Goal: Answer question/provide support: Share knowledge or assist other users

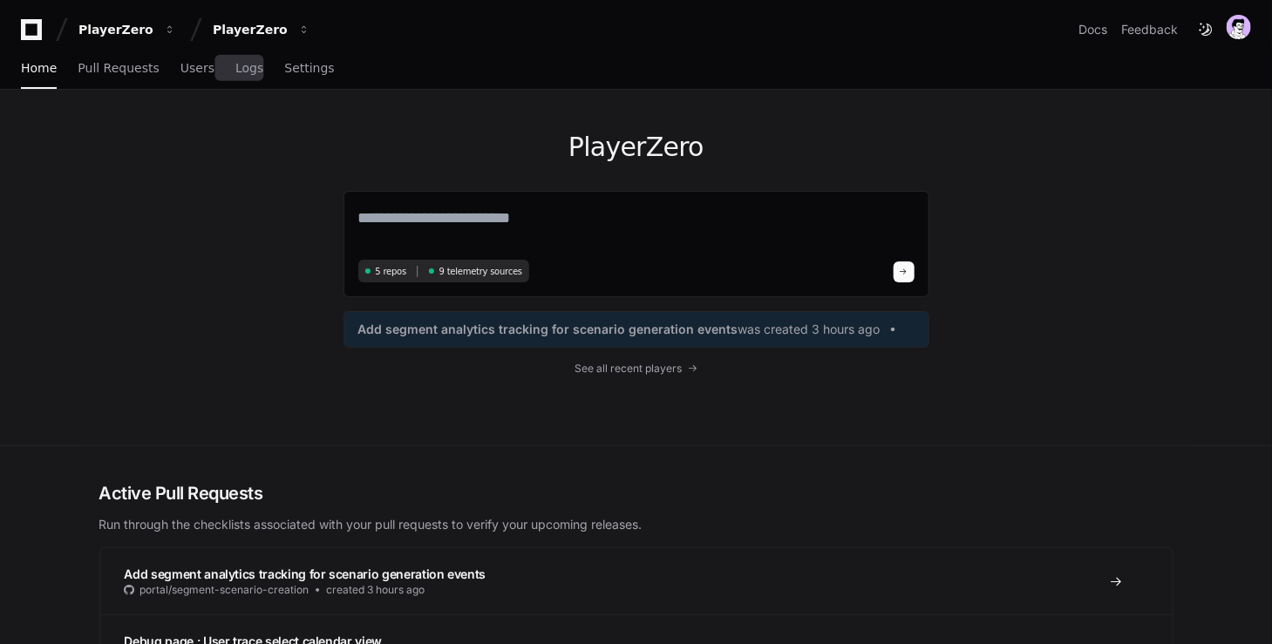
click at [269, 57] on div "Home Pull Requests Users Logs Settings" at bounding box center [178, 69] width 314 height 40
click at [204, 63] on span "Users" at bounding box center [197, 68] width 34 height 10
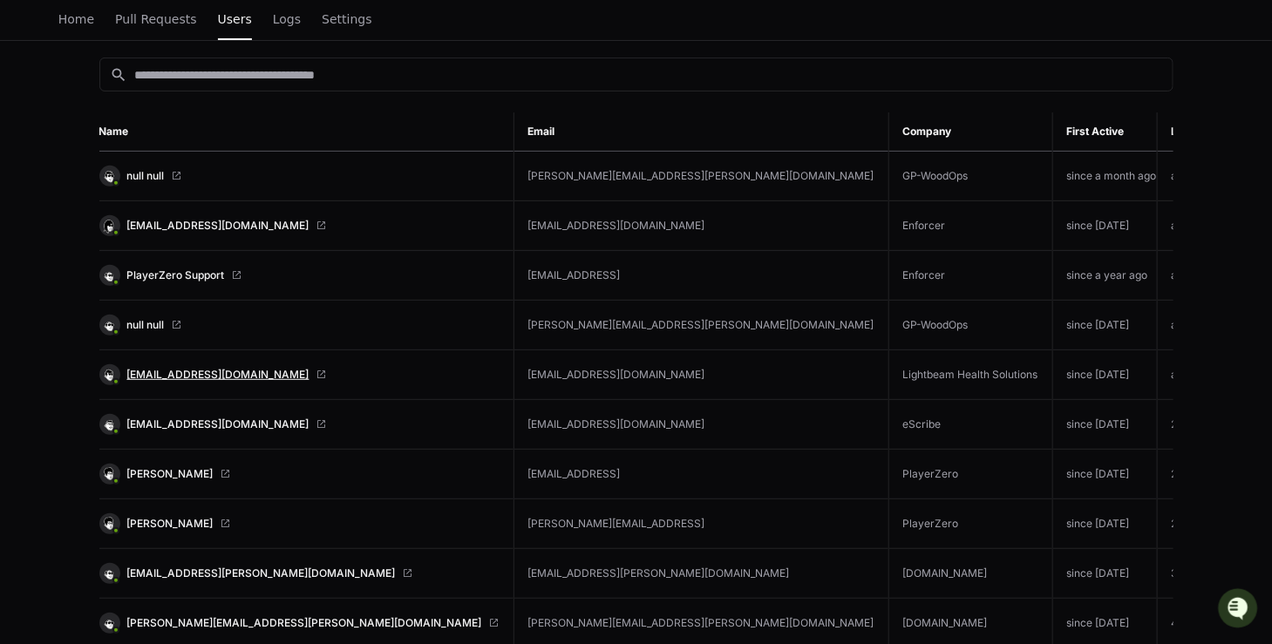
scroll to position [301, 0]
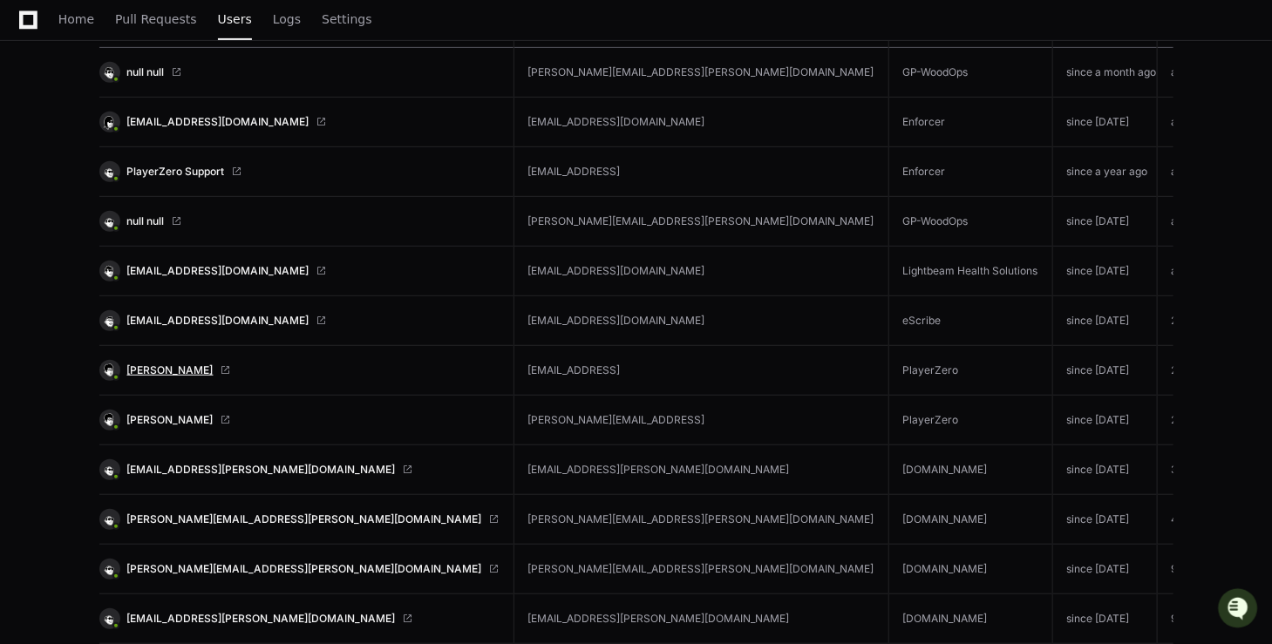
click at [153, 364] on span "[PERSON_NAME]" at bounding box center [170, 371] width 86 height 14
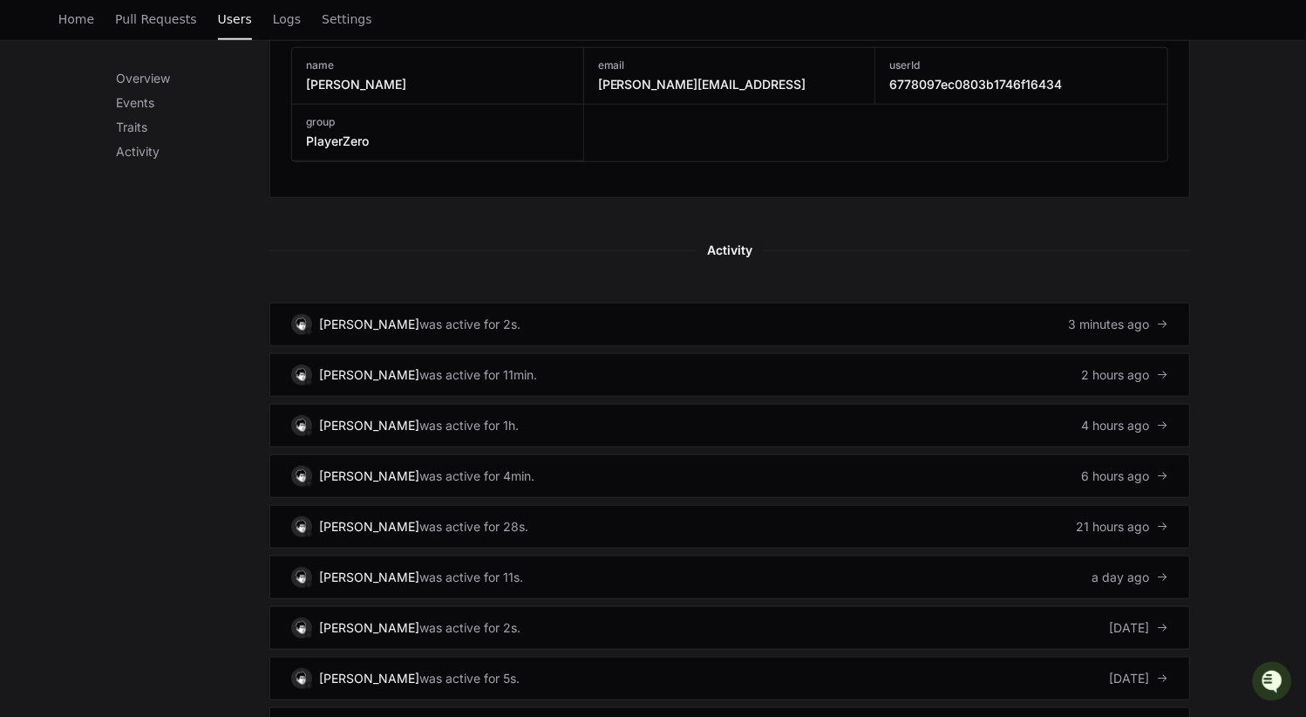
scroll to position [1070, 0]
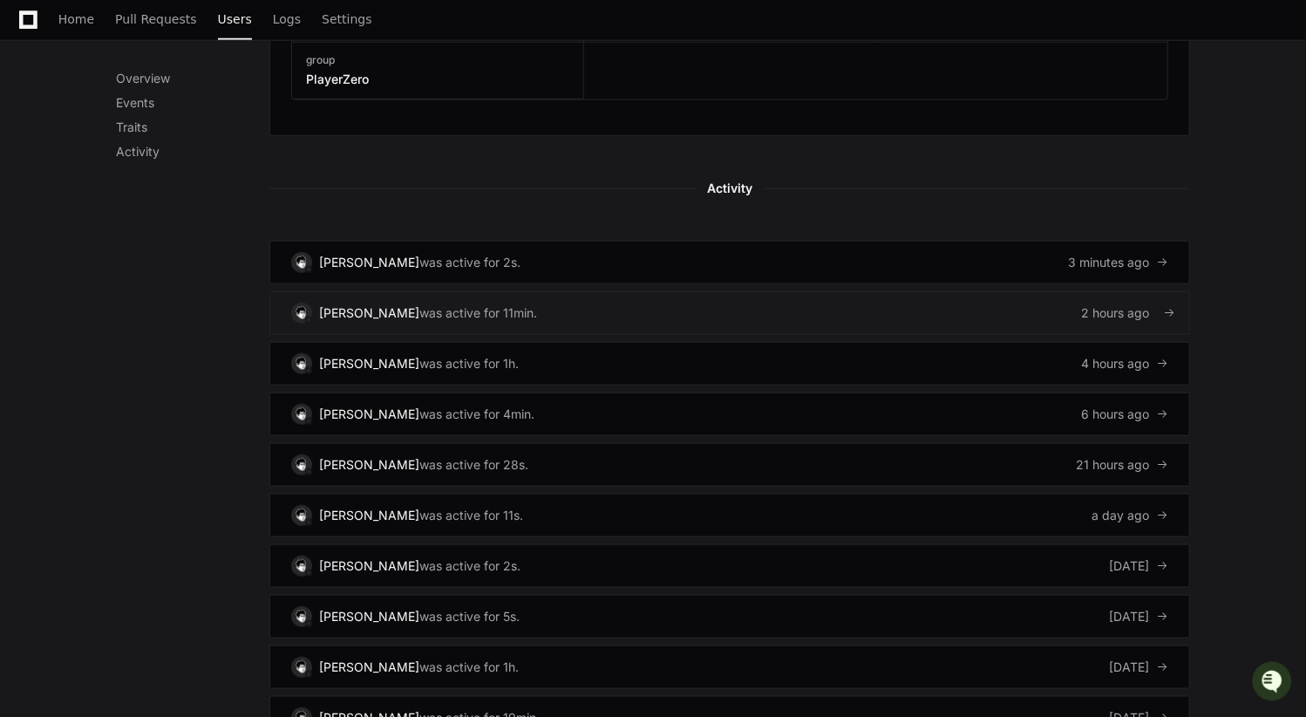
click at [548, 294] on link "[PERSON_NAME] was active for 11min. 2 hours ago" at bounding box center [729, 313] width 921 height 44
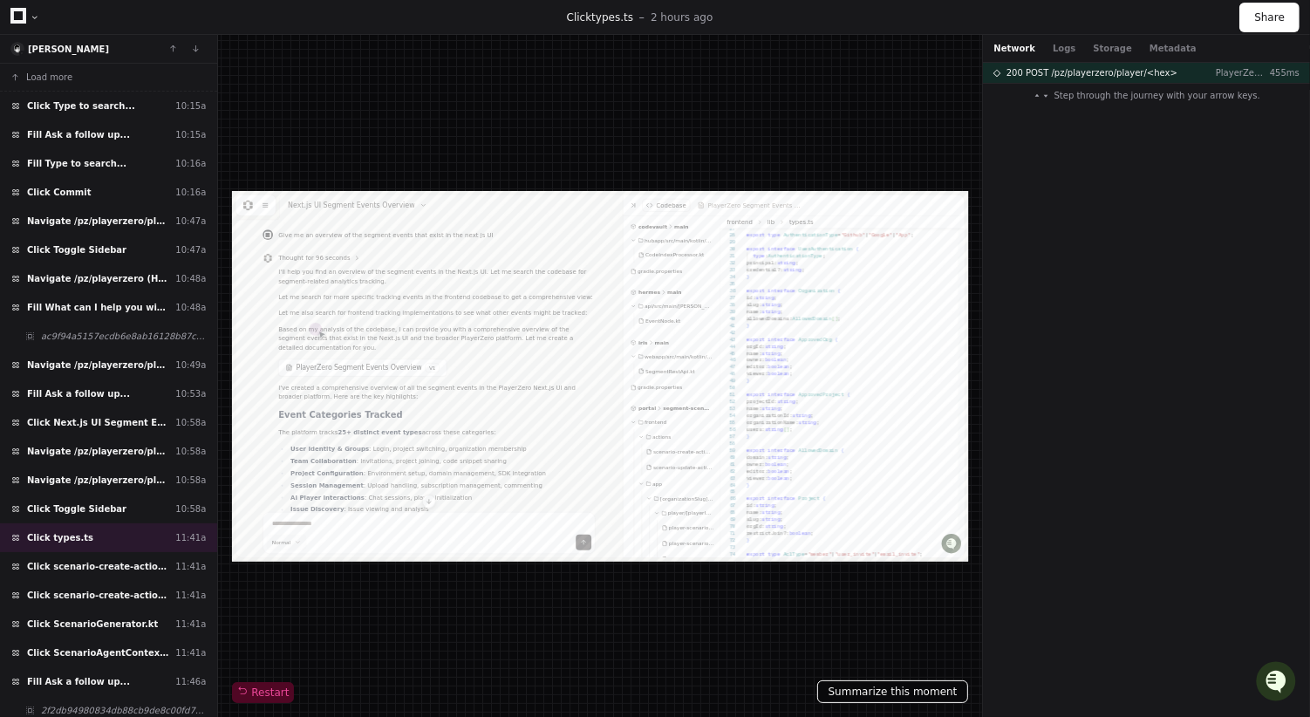
click at [850, 689] on button "Summarize this moment" at bounding box center [893, 691] width 152 height 23
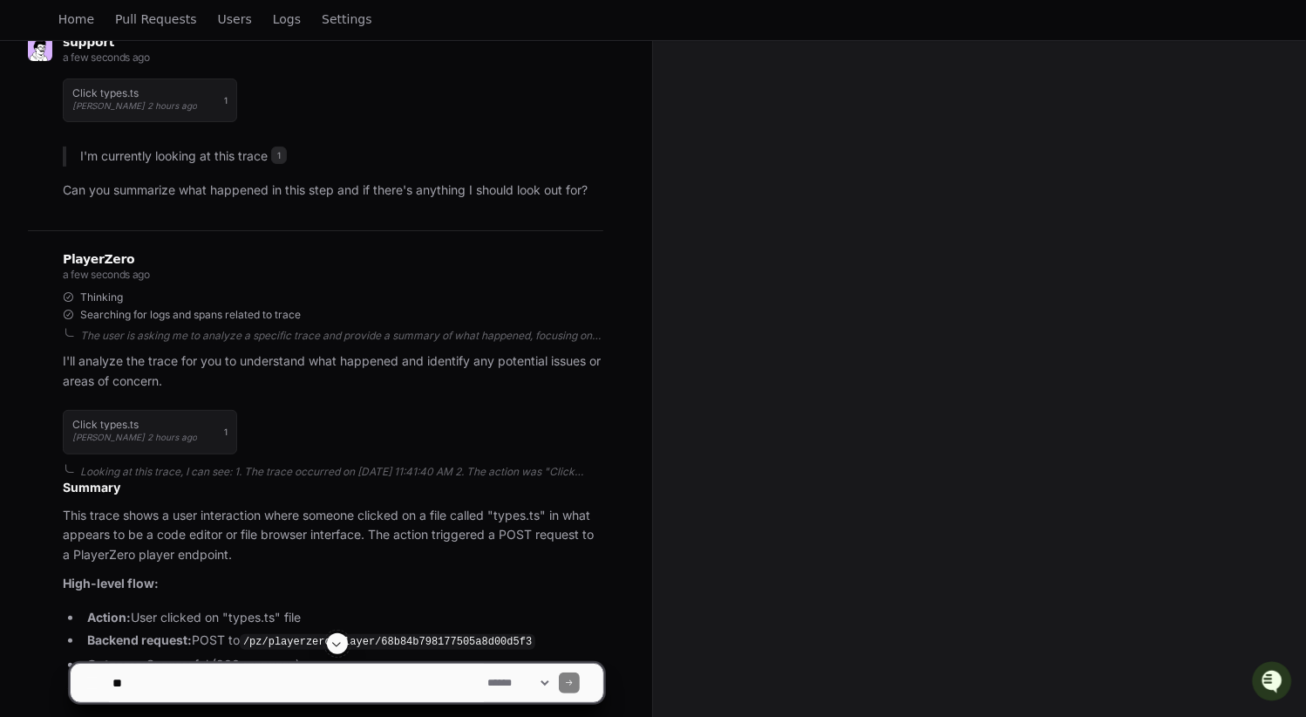
scroll to position [785, 0]
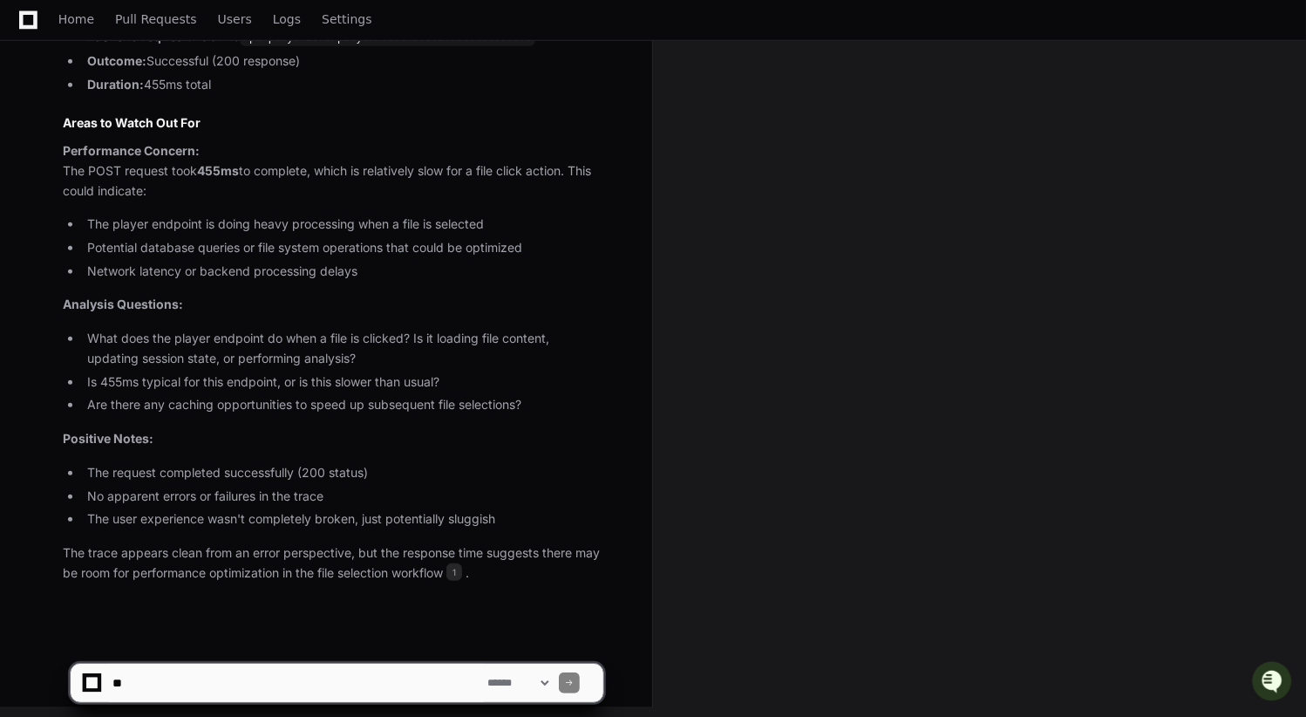
click at [181, 672] on textarea at bounding box center [296, 683] width 375 height 38
click at [188, 684] on textarea at bounding box center [296, 683] width 375 height 38
paste textarea "**********"
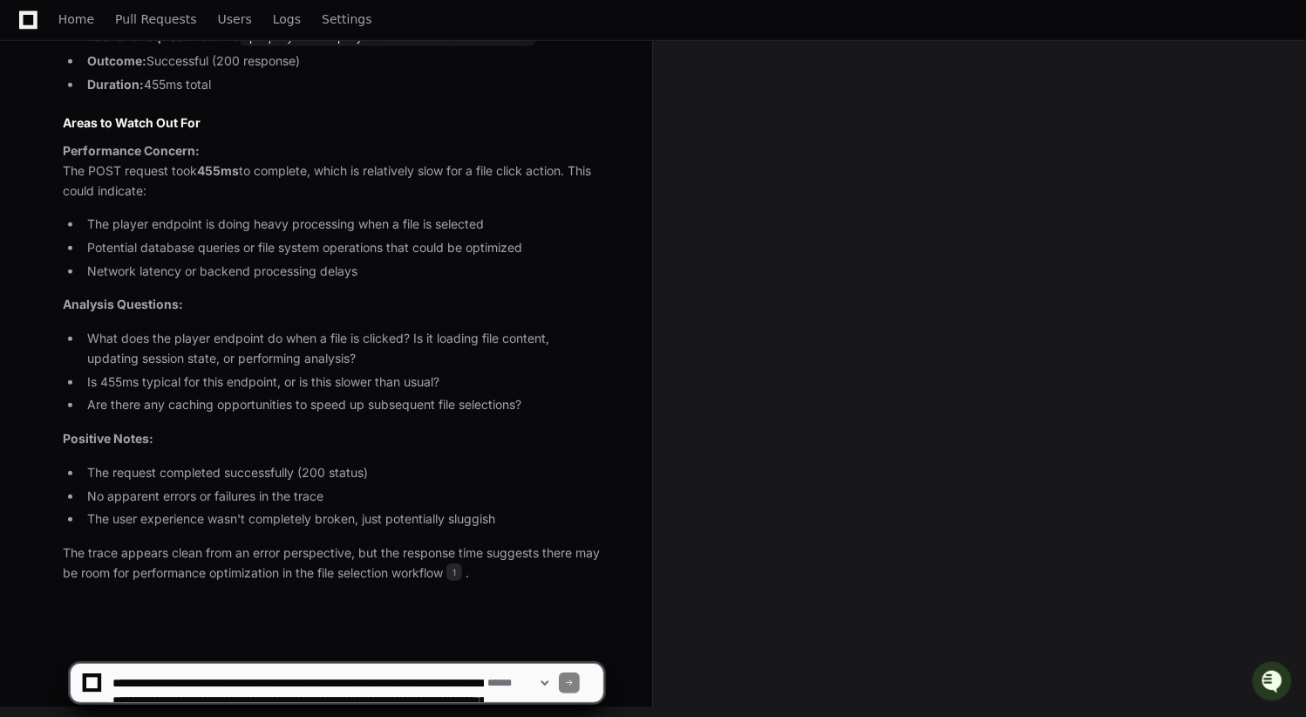
scroll to position [23, 0]
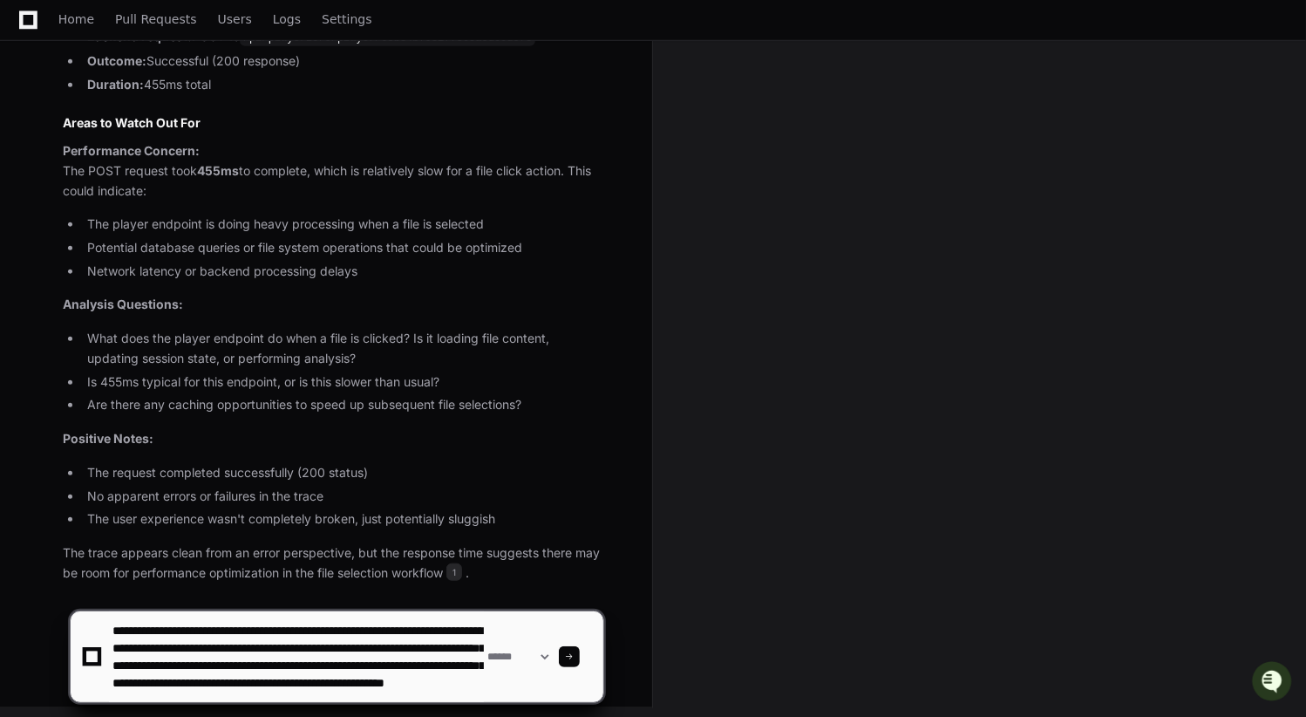
type textarea "**********"
click at [574, 655] on span at bounding box center [569, 656] width 9 height 9
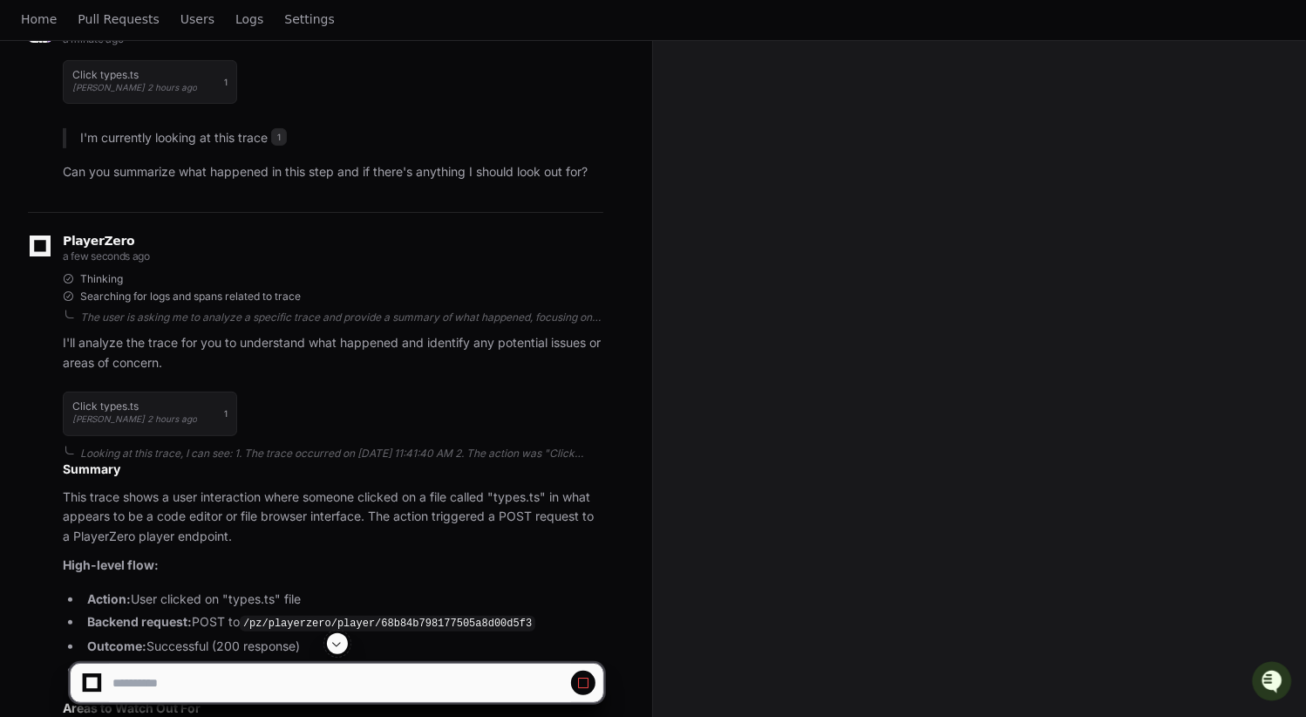
scroll to position [0, 0]
